Goal: Task Accomplishment & Management: Manage account settings

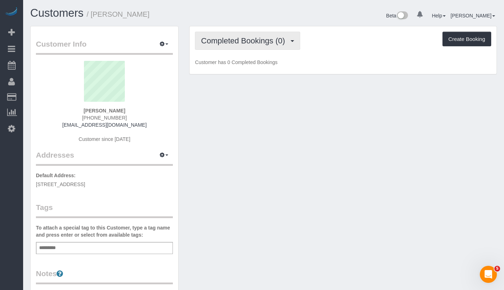
click at [247, 44] on span "Completed Bookings (0)" at bounding box center [244, 40] width 87 height 9
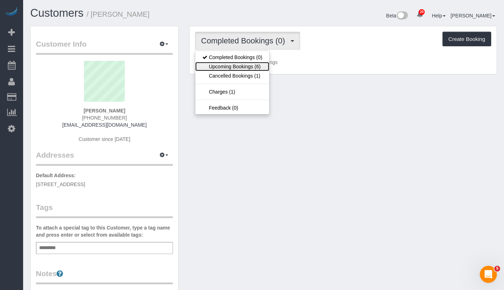
click at [241, 68] on link "Upcoming Bookings (6)" at bounding box center [232, 66] width 74 height 9
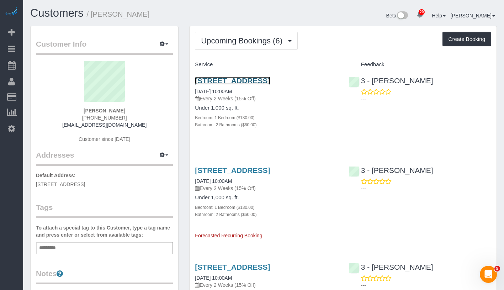
click at [270, 79] on link "[STREET_ADDRESS]" at bounding box center [232, 80] width 75 height 8
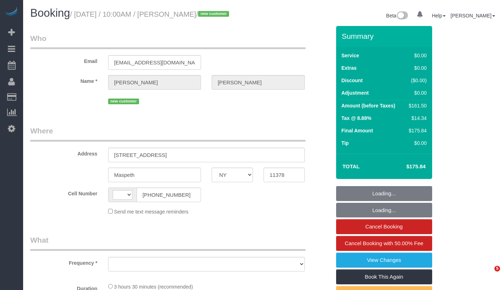
select select "NY"
select select "object:557"
select select "string:US"
select select "1"
select select "2"
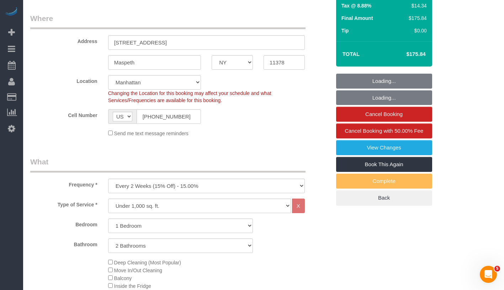
select select "object:1058"
select select "string:stripe-pm_1S4kH04VGloSiKo7jBUQZBFh"
select select "number:57"
select select "number:77"
select select "number:15"
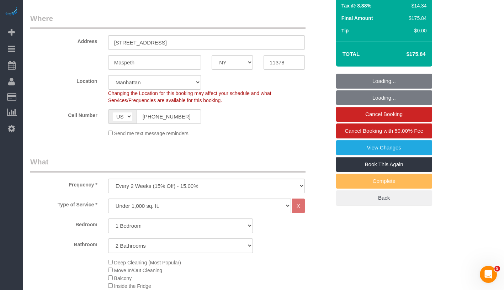
select select "number:5"
select select "spot1"
select select "1"
select select "2"
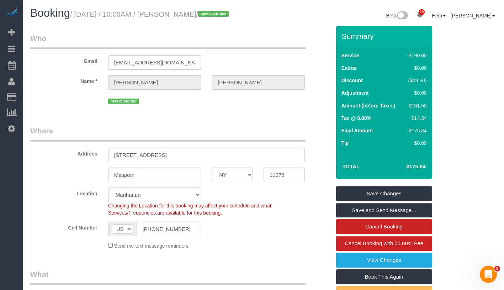
drag, startPoint x: 82, startPoint y: 15, endPoint x: 242, endPoint y: 11, distance: 160.4
click at [242, 11] on h1 "Booking / September 18, 2025 / 10:00AM / Arthur Coppola / new customer" at bounding box center [144, 13] width 228 height 12
copy small "September 18, 2025 / 10:00AM / Arthur Coppola /"
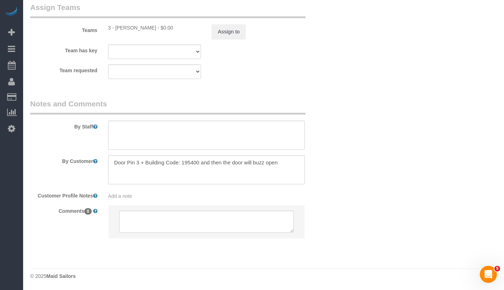
scroll to position [956, 0]
drag, startPoint x: 117, startPoint y: 27, endPoint x: 143, endPoint y: 30, distance: 25.7
click at [143, 30] on div "3 - Khady Diouf - $0.00" at bounding box center [154, 27] width 93 height 7
copy div "Khady Diouf"
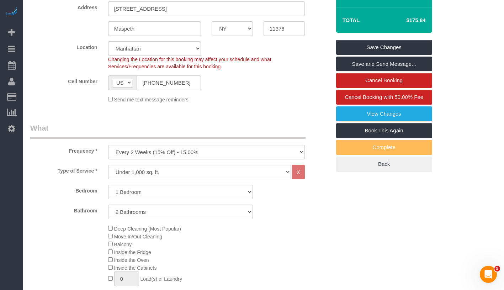
scroll to position [208, 0]
